Goal: Information Seeking & Learning: Learn about a topic

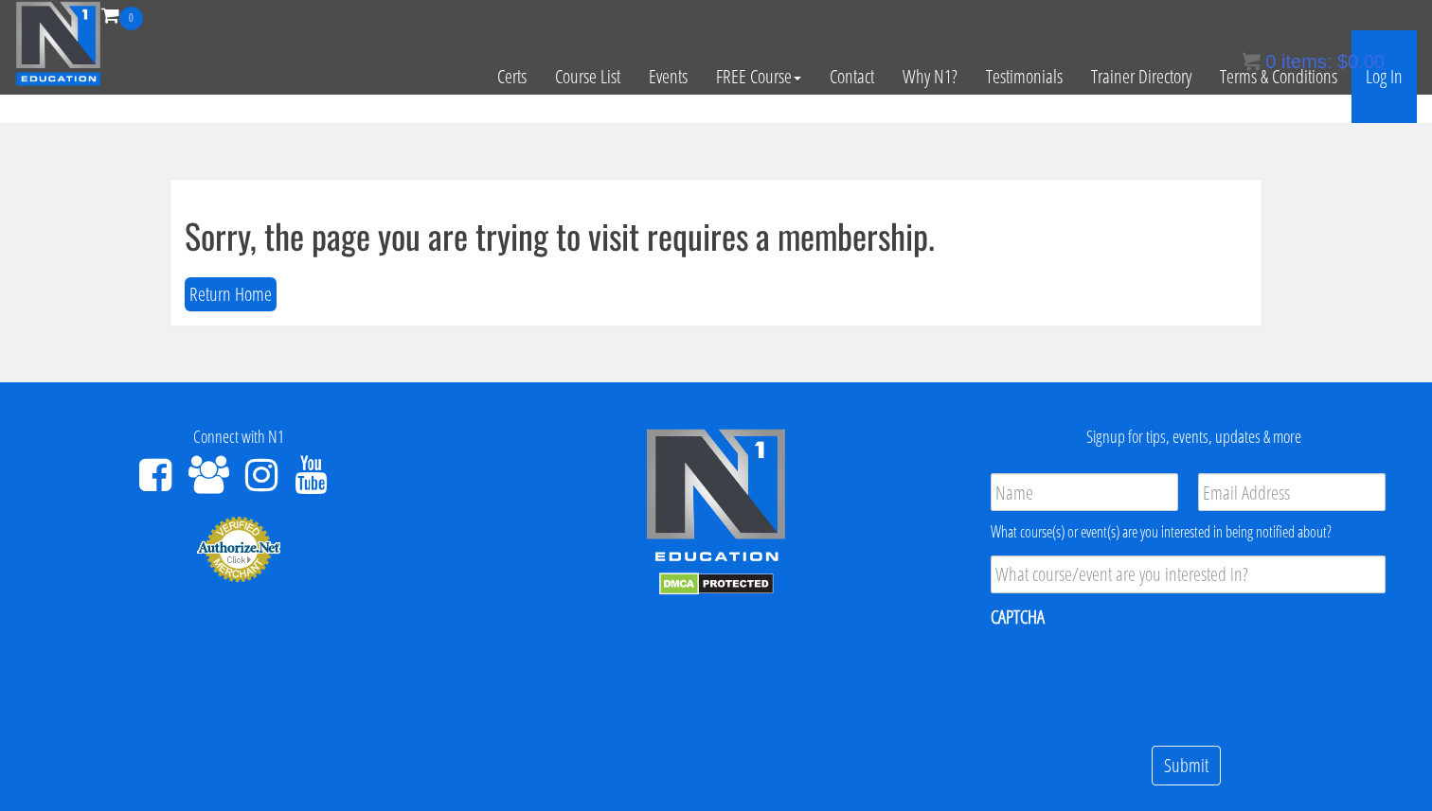
click at [1379, 87] on link "Log In" at bounding box center [1383, 76] width 65 height 93
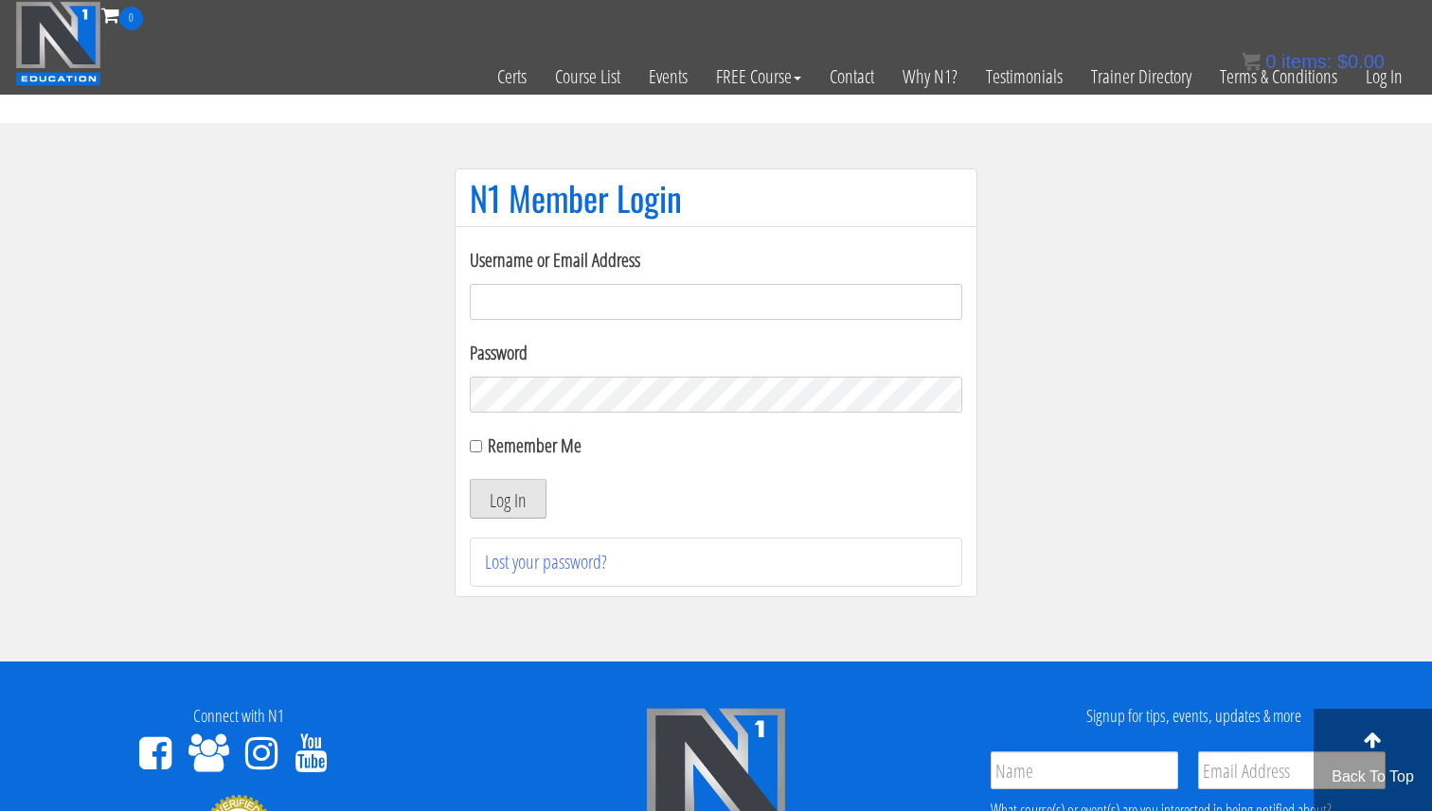
type input "Valerioacri@gmail.com"
click at [486, 502] on button "Log In" at bounding box center [508, 499] width 77 height 40
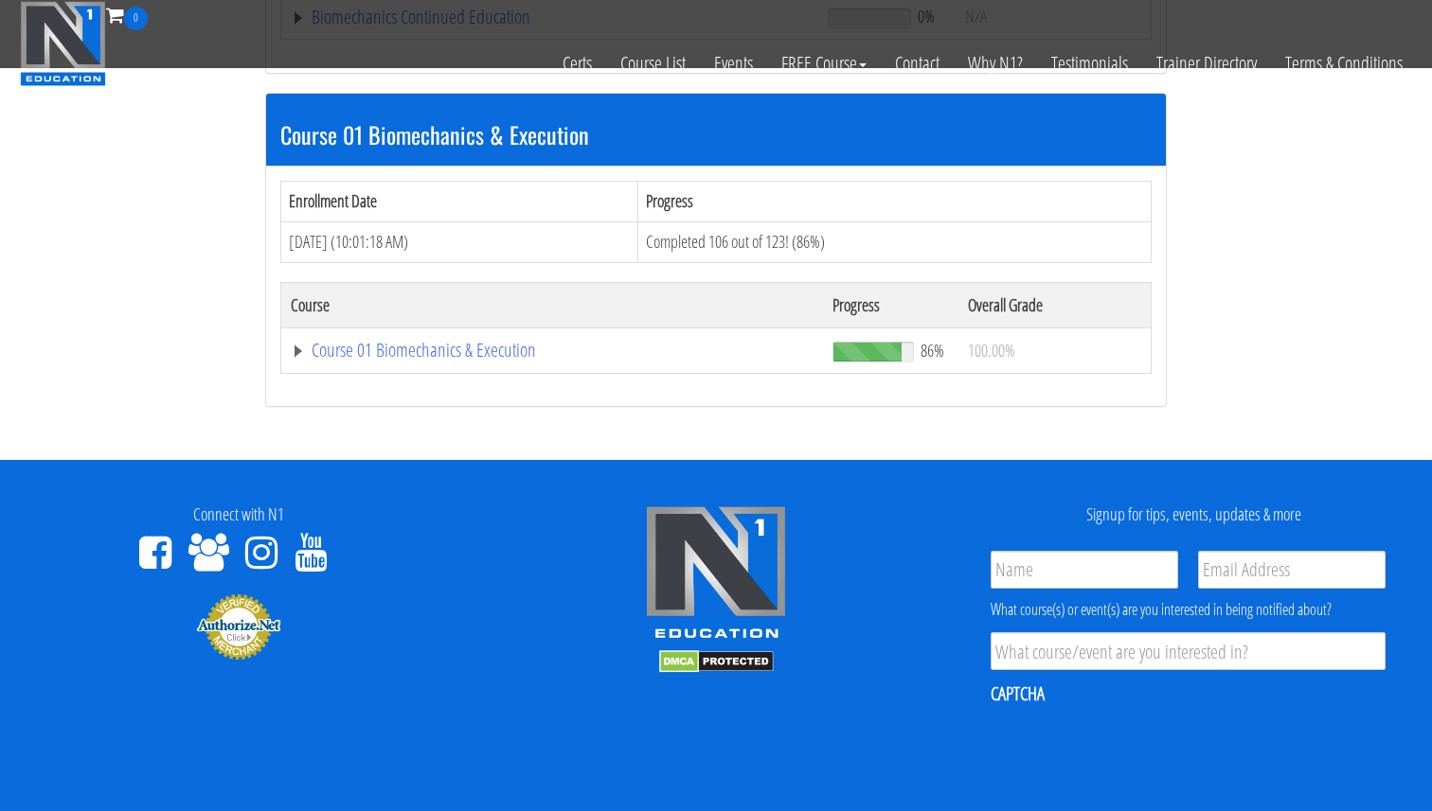
scroll to position [627, 0]
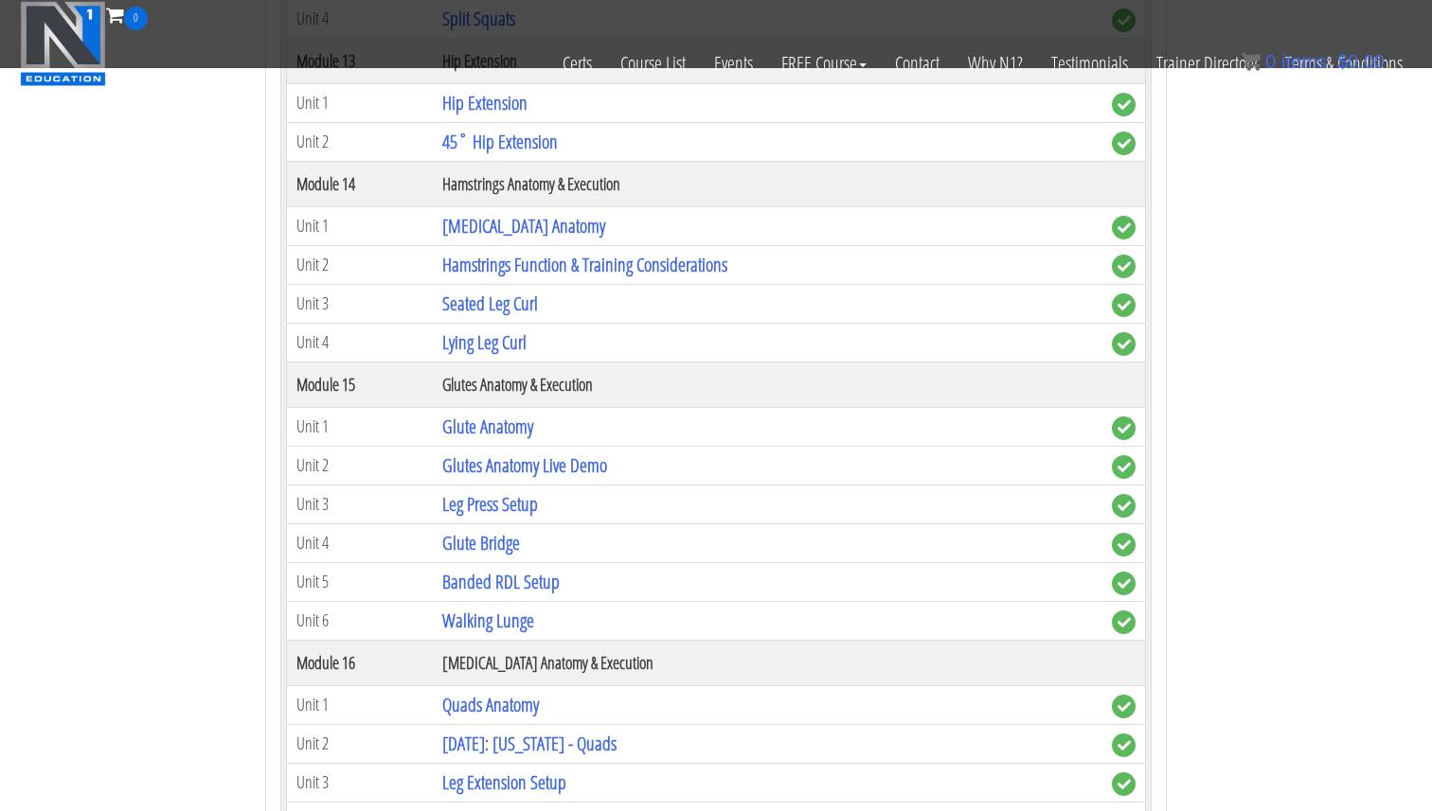
scroll to position [4920, 0]
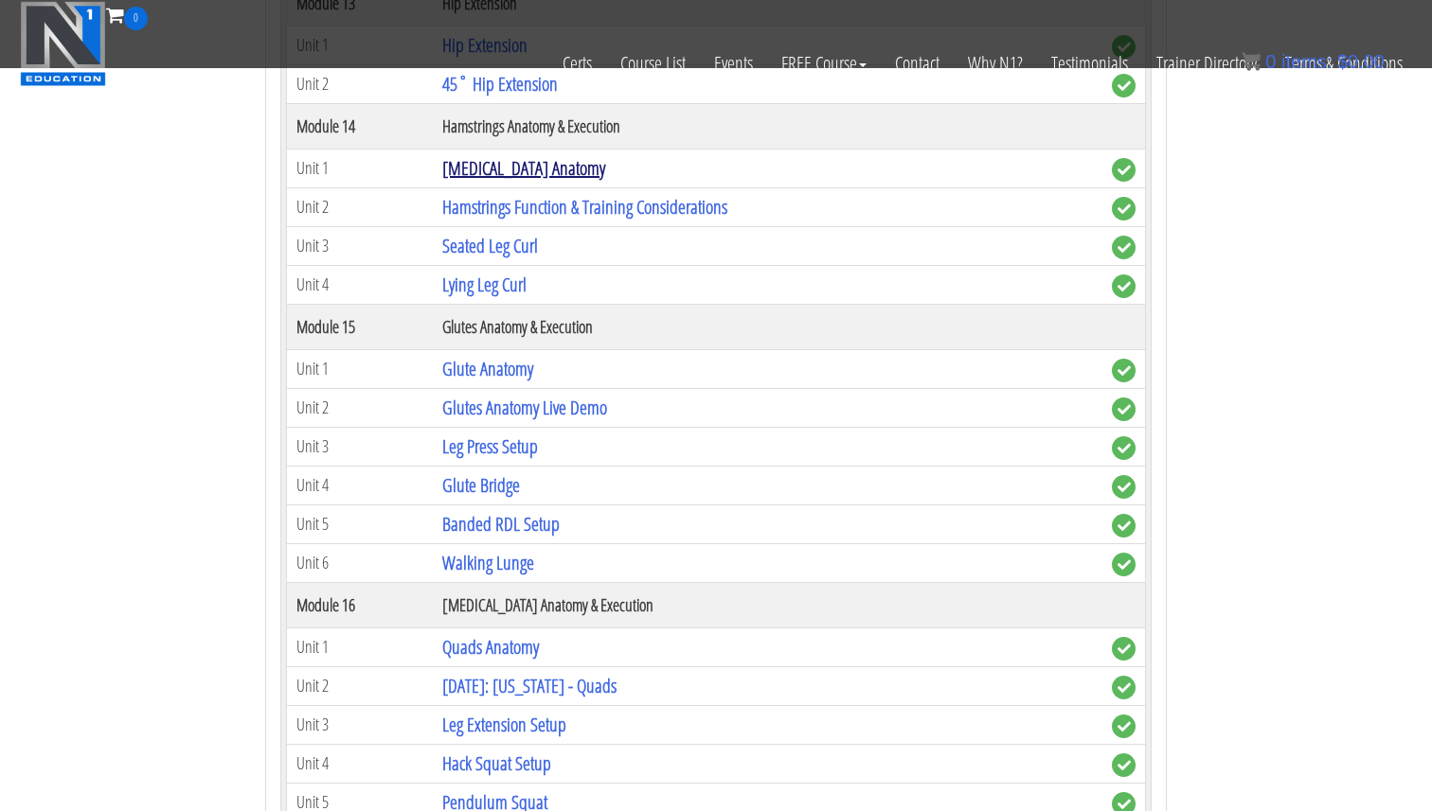
click at [520, 166] on link "Hamstring Anatomy" at bounding box center [523, 168] width 163 height 26
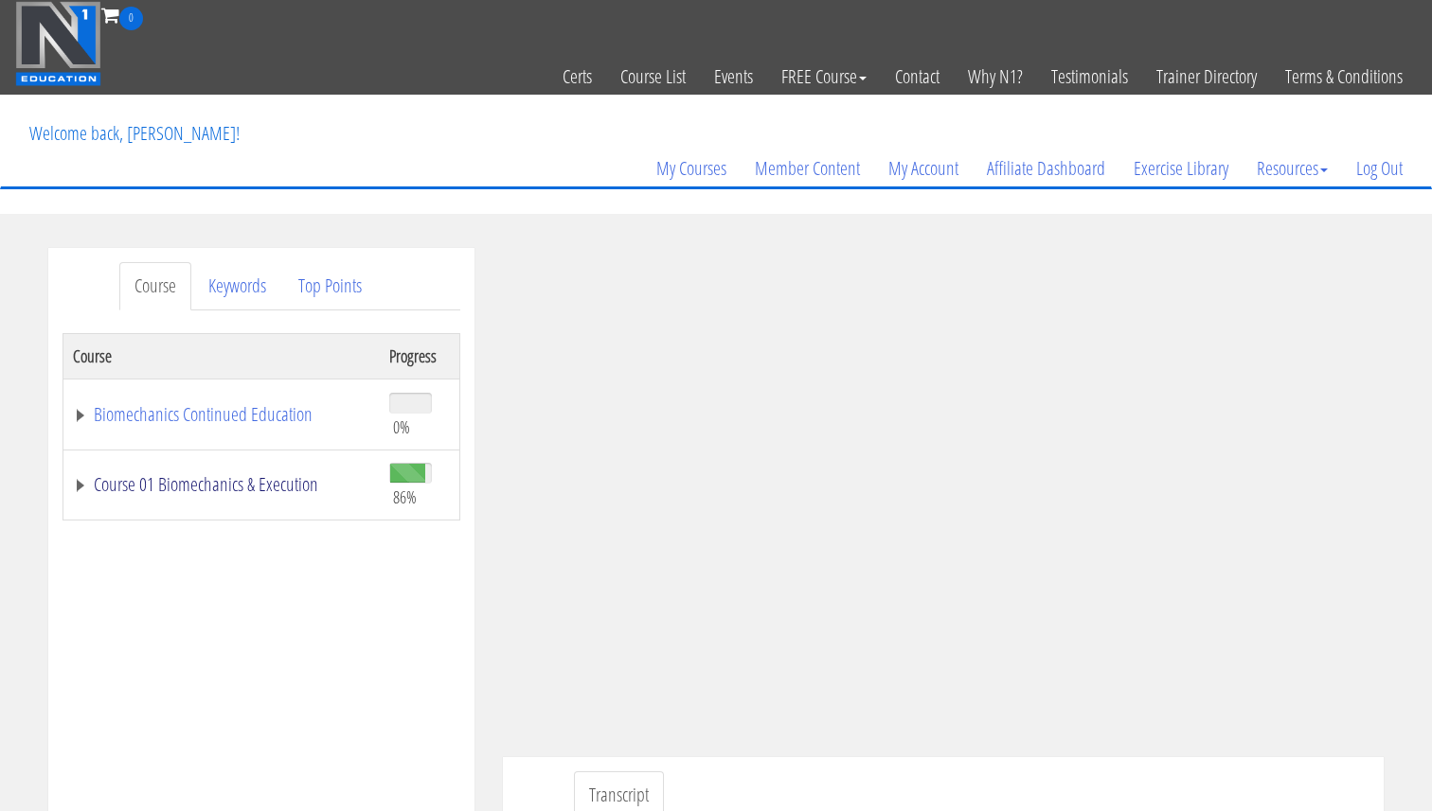
click at [237, 481] on link "Course 01 Biomechanics & Execution" at bounding box center [221, 484] width 297 height 19
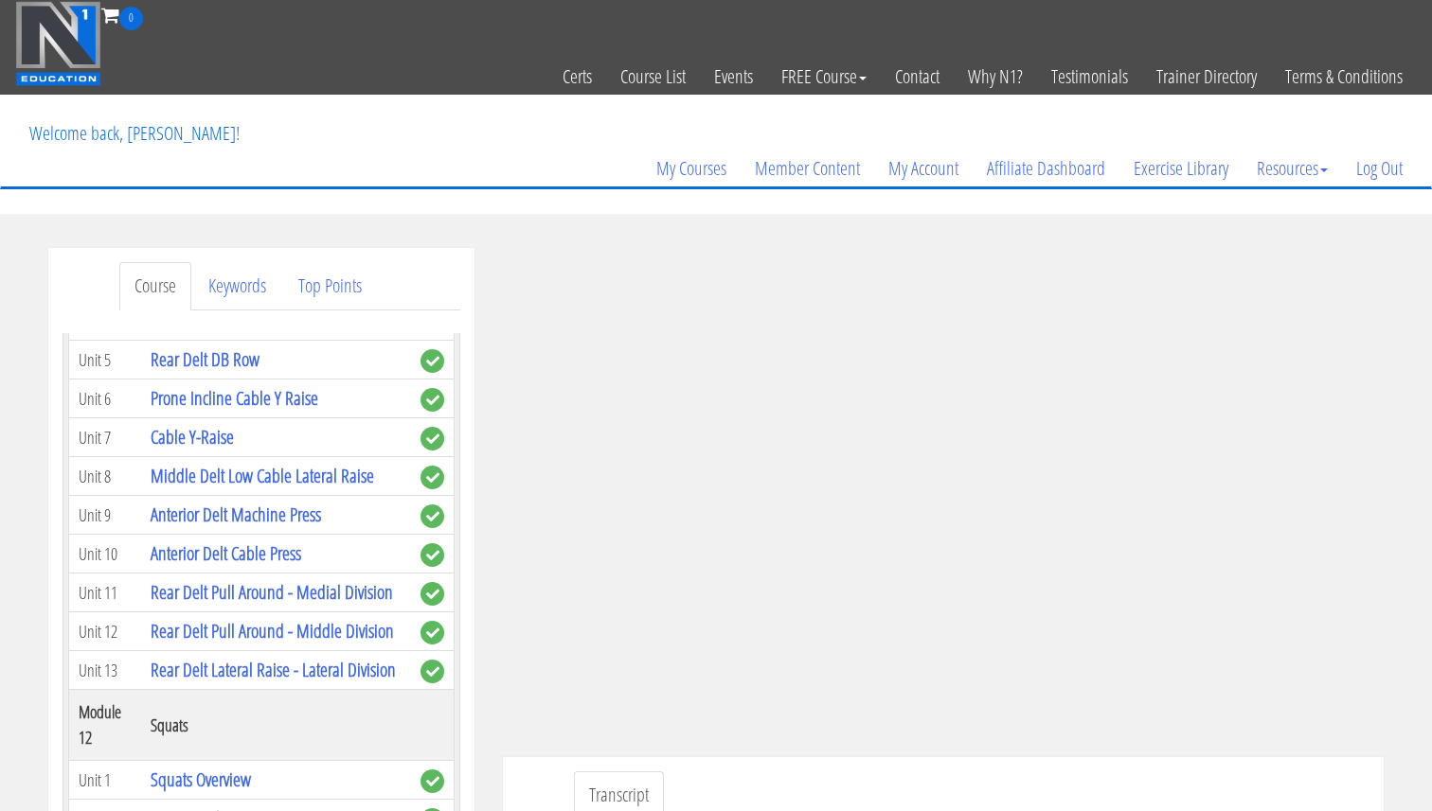
scroll to position [4672, 0]
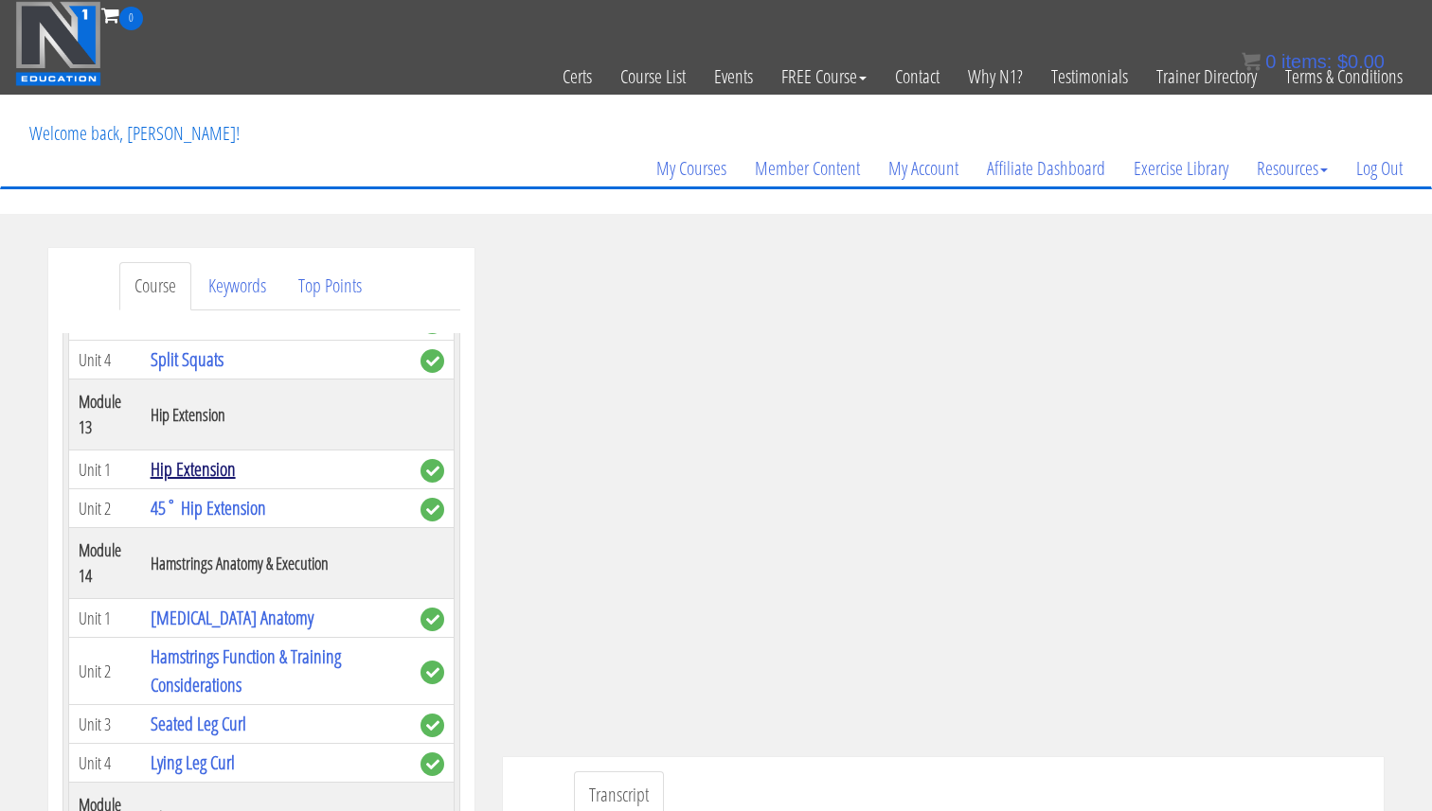
click at [204, 473] on link "Hip Extension" at bounding box center [193, 469] width 85 height 26
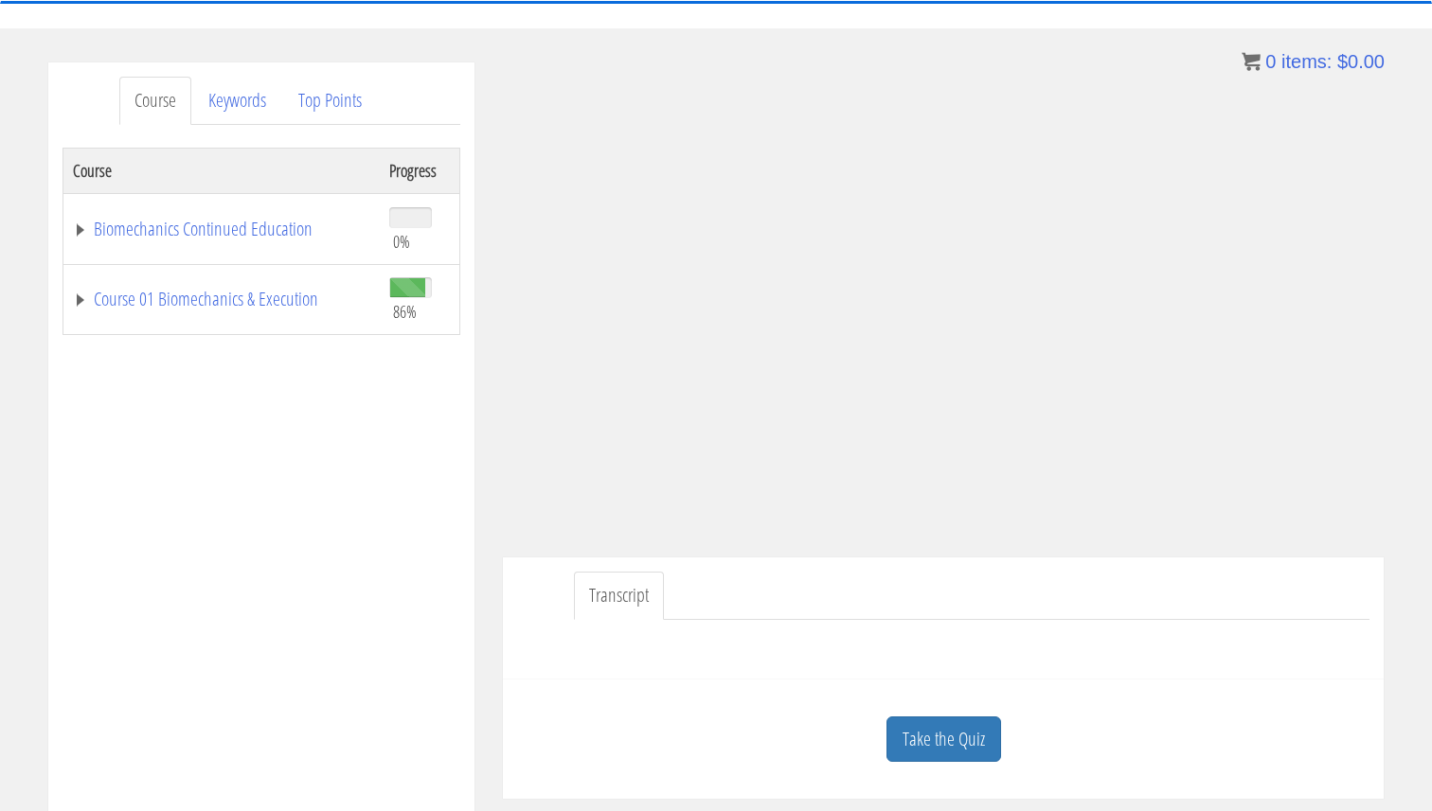
scroll to position [203, 0]
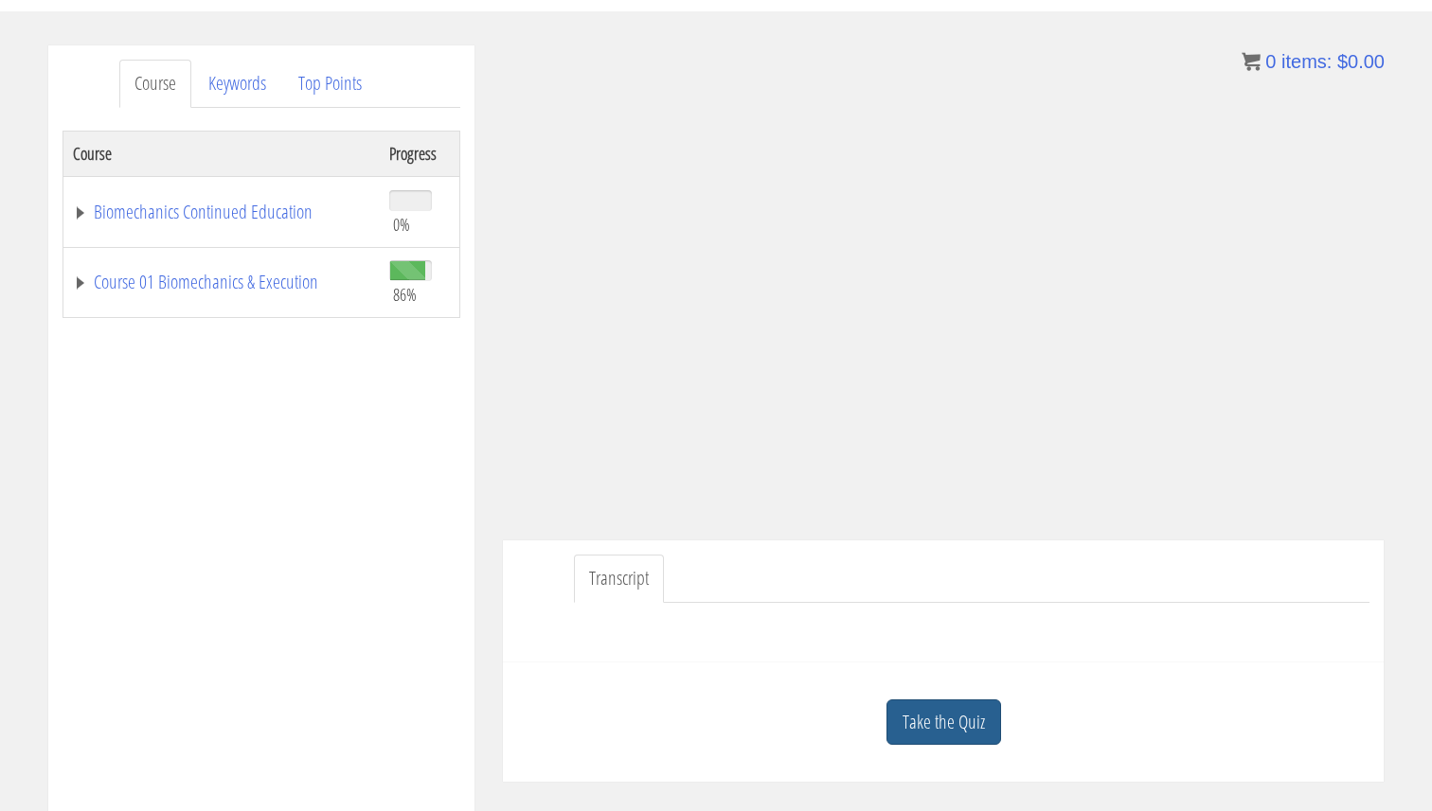
click at [955, 712] on link "Take the Quiz" at bounding box center [943, 723] width 115 height 46
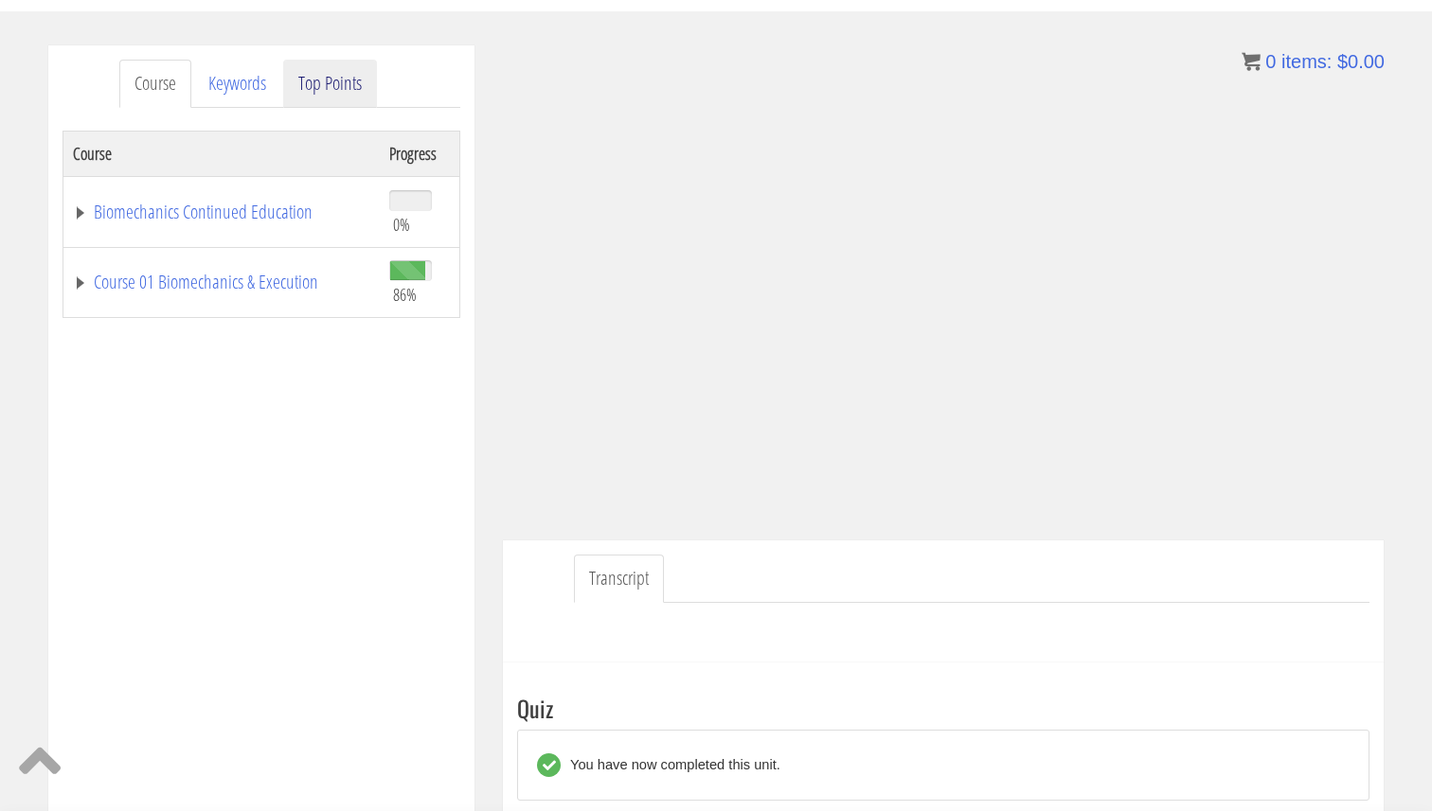
click at [330, 79] on link "Top Points" at bounding box center [330, 84] width 94 height 48
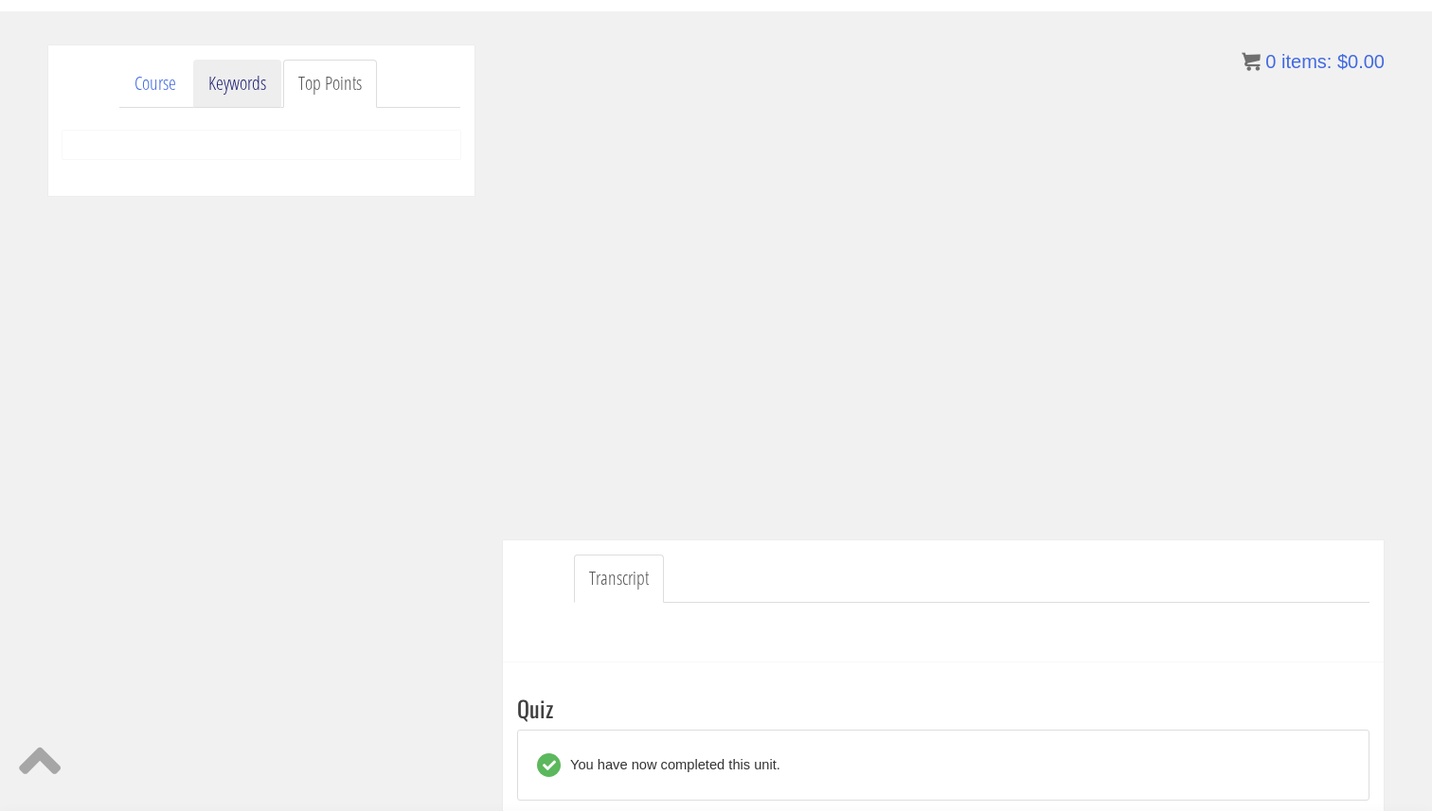
click at [240, 83] on link "Keywords" at bounding box center [237, 84] width 88 height 48
click at [303, 73] on link "Top Points" at bounding box center [330, 84] width 94 height 48
click at [168, 80] on link "Course" at bounding box center [155, 84] width 72 height 48
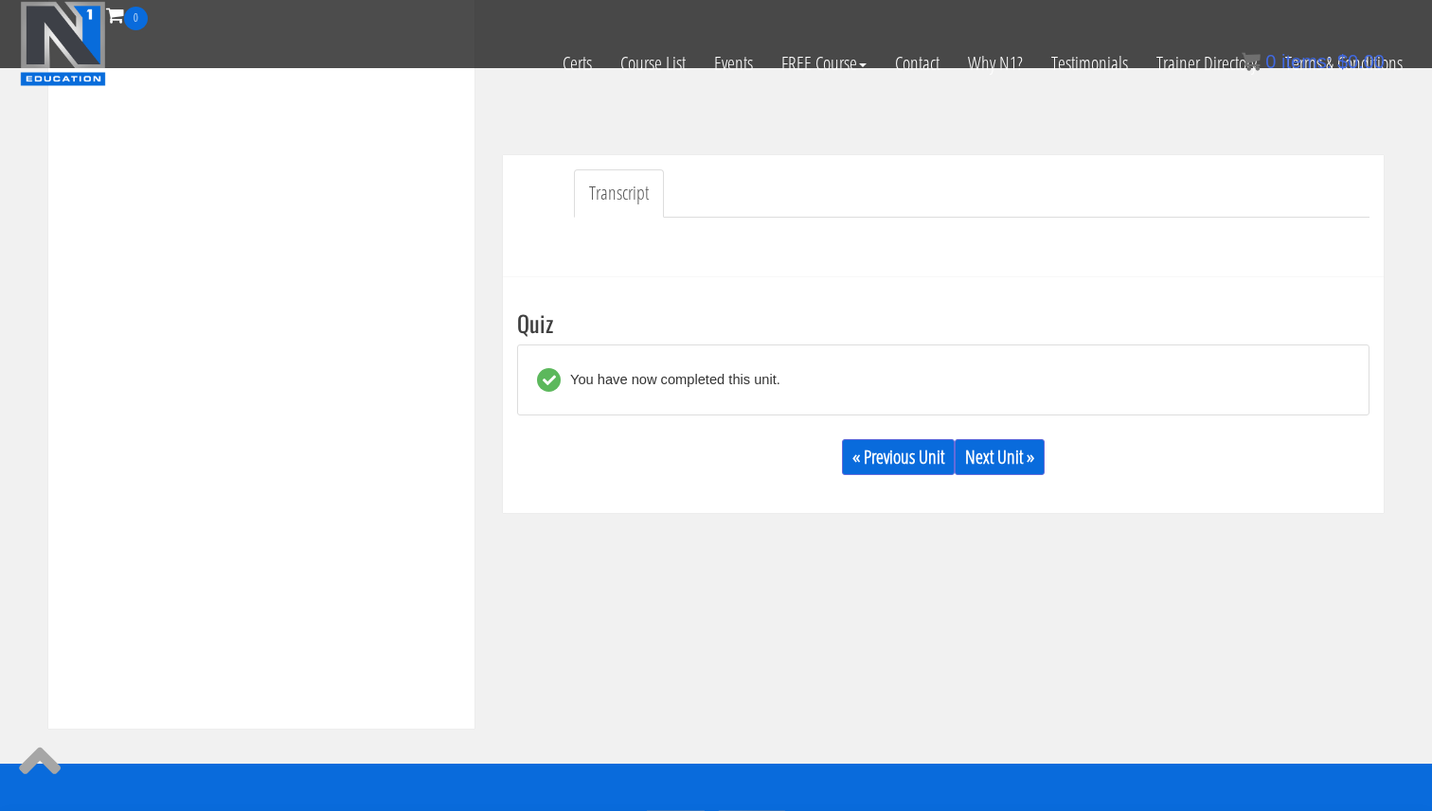
scroll to position [489, 0]
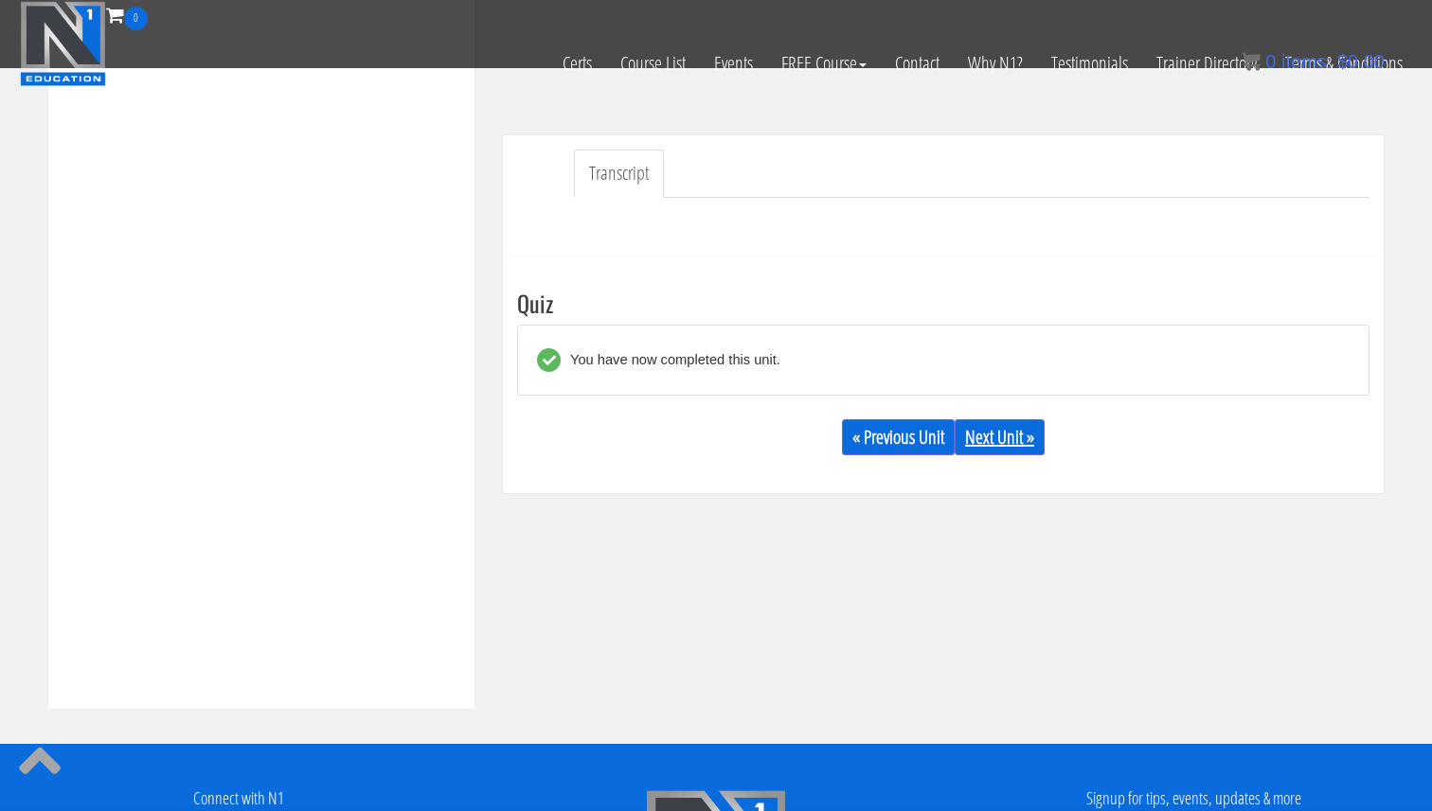
click at [989, 424] on link "Next Unit »" at bounding box center [999, 437] width 90 height 36
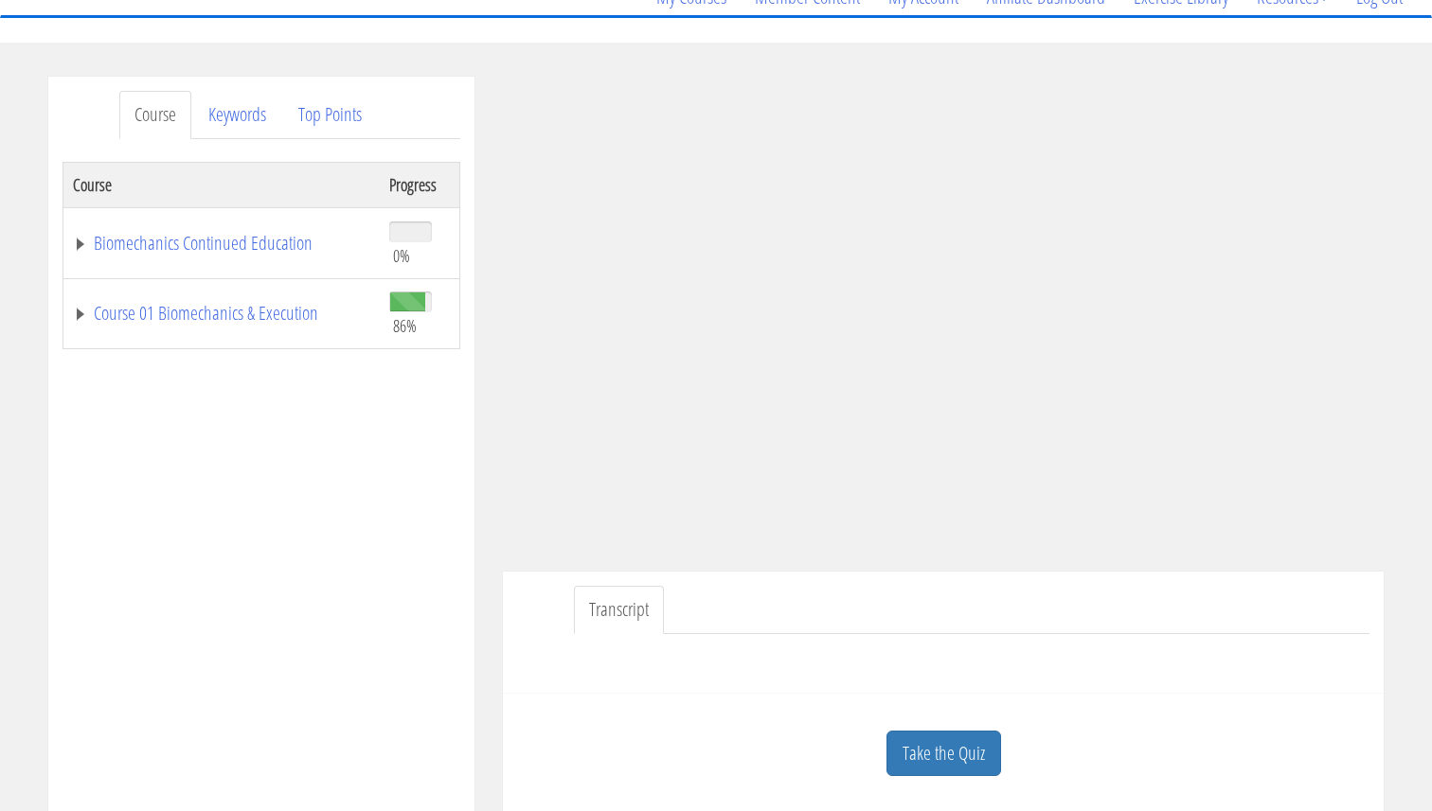
scroll to position [195, 0]
